Goal: Check status: Check status

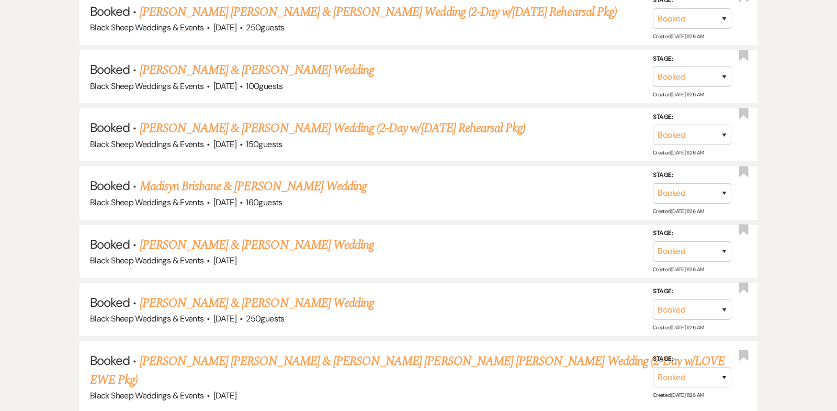
scroll to position [950, 0]
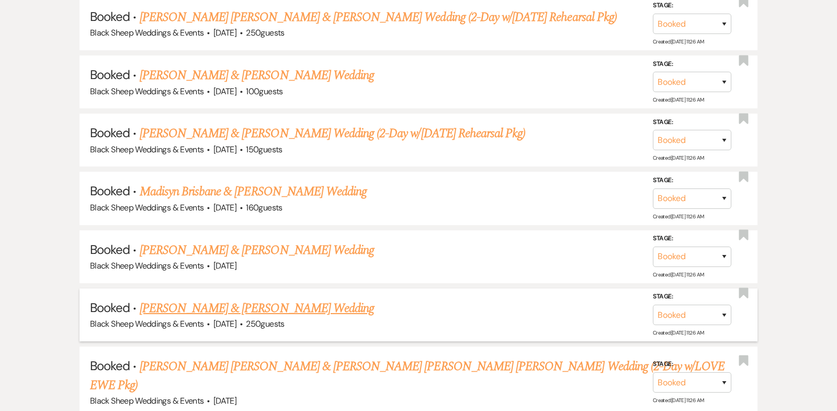
click at [314, 299] on link "[PERSON_NAME] & [PERSON_NAME] Wedding" at bounding box center [257, 308] width 234 height 19
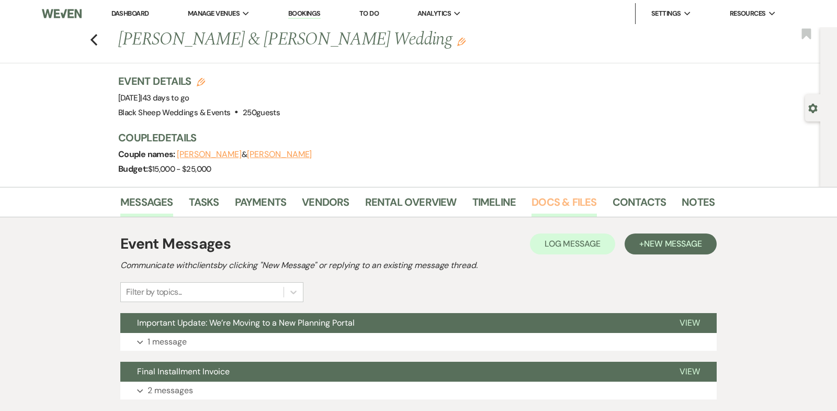
click at [573, 198] on link "Docs & Files" at bounding box center [564, 205] width 65 height 23
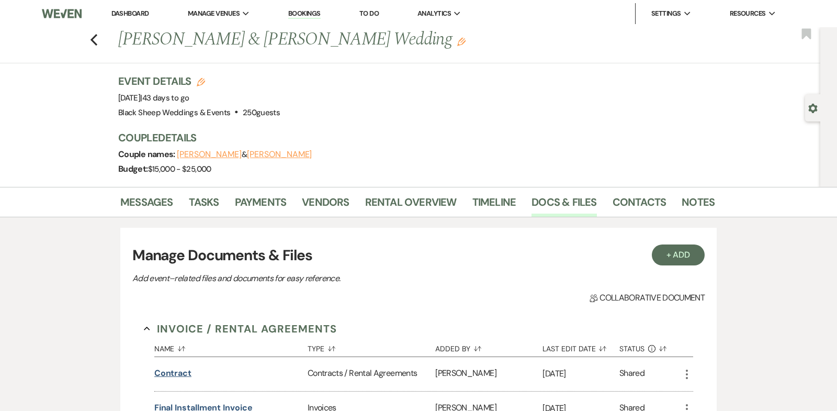
click at [179, 372] on button "Contract" at bounding box center [172, 373] width 37 height 13
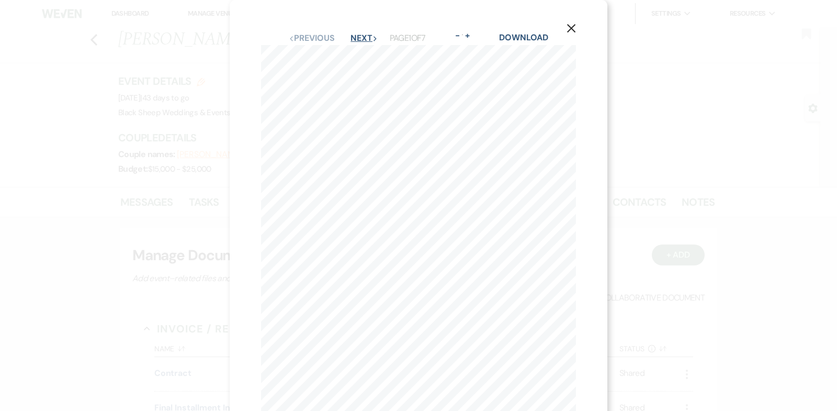
click at [372, 41] on icon "Next" at bounding box center [374, 38] width 5 height 5
click at [294, 36] on icon "Previous" at bounding box center [291, 38] width 5 height 5
click at [372, 41] on icon "Next" at bounding box center [374, 38] width 5 height 5
click at [570, 29] on icon "X" at bounding box center [571, 28] width 9 height 9
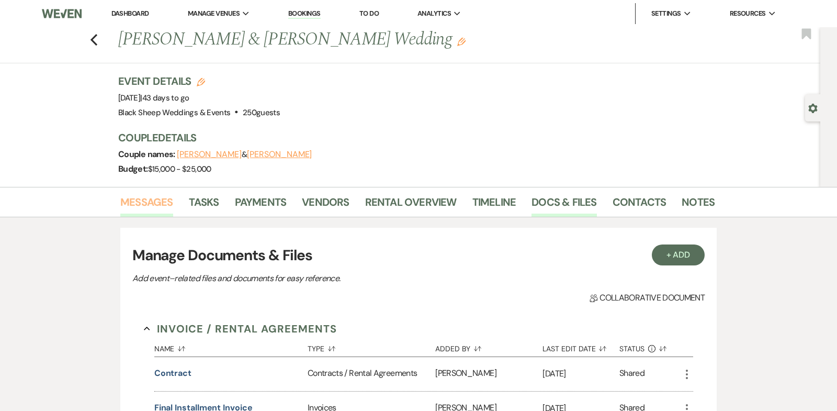
click at [159, 200] on link "Messages" at bounding box center [146, 205] width 53 height 23
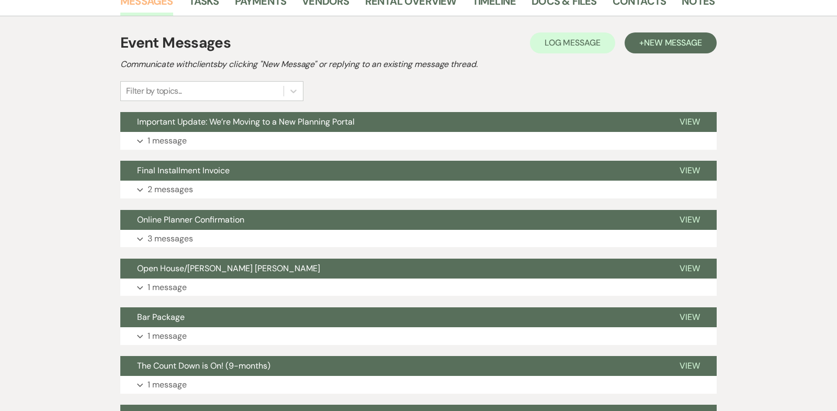
scroll to position [197, 0]
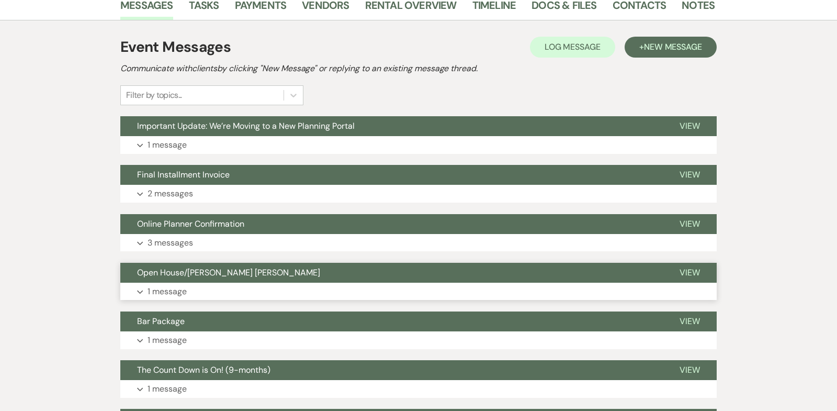
click at [141, 291] on use "button" at bounding box center [140, 292] width 6 height 4
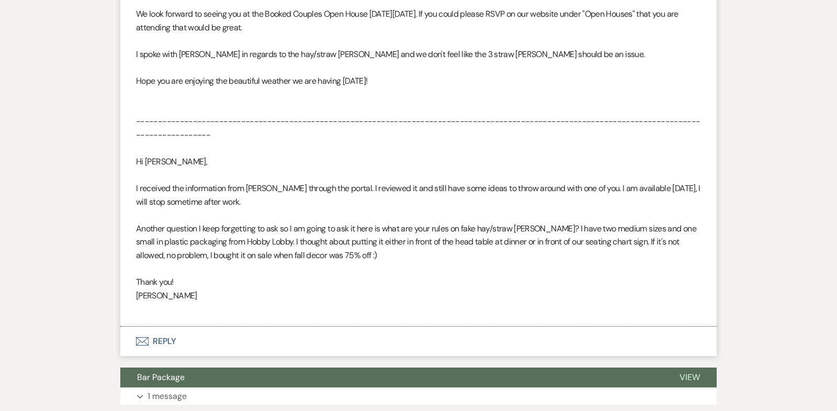
scroll to position [0, 0]
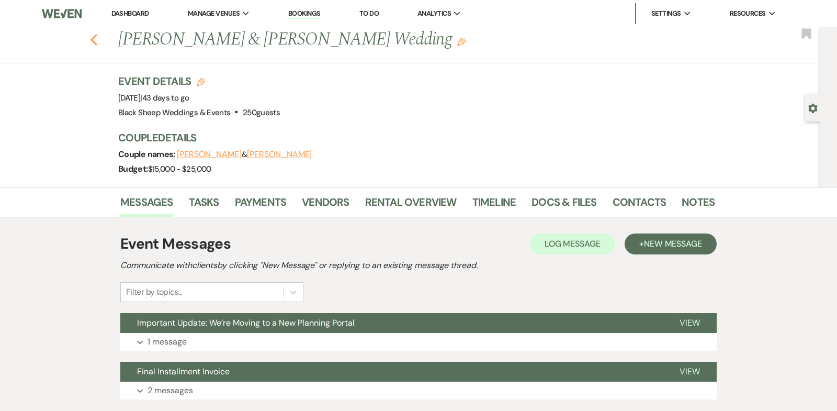
click at [93, 40] on icon "Previous" at bounding box center [94, 39] width 8 height 13
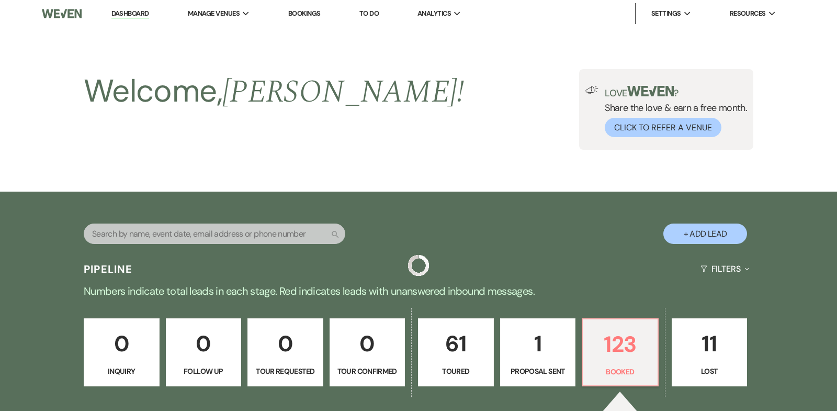
scroll to position [950, 0]
